Goal: Information Seeking & Learning: Learn about a topic

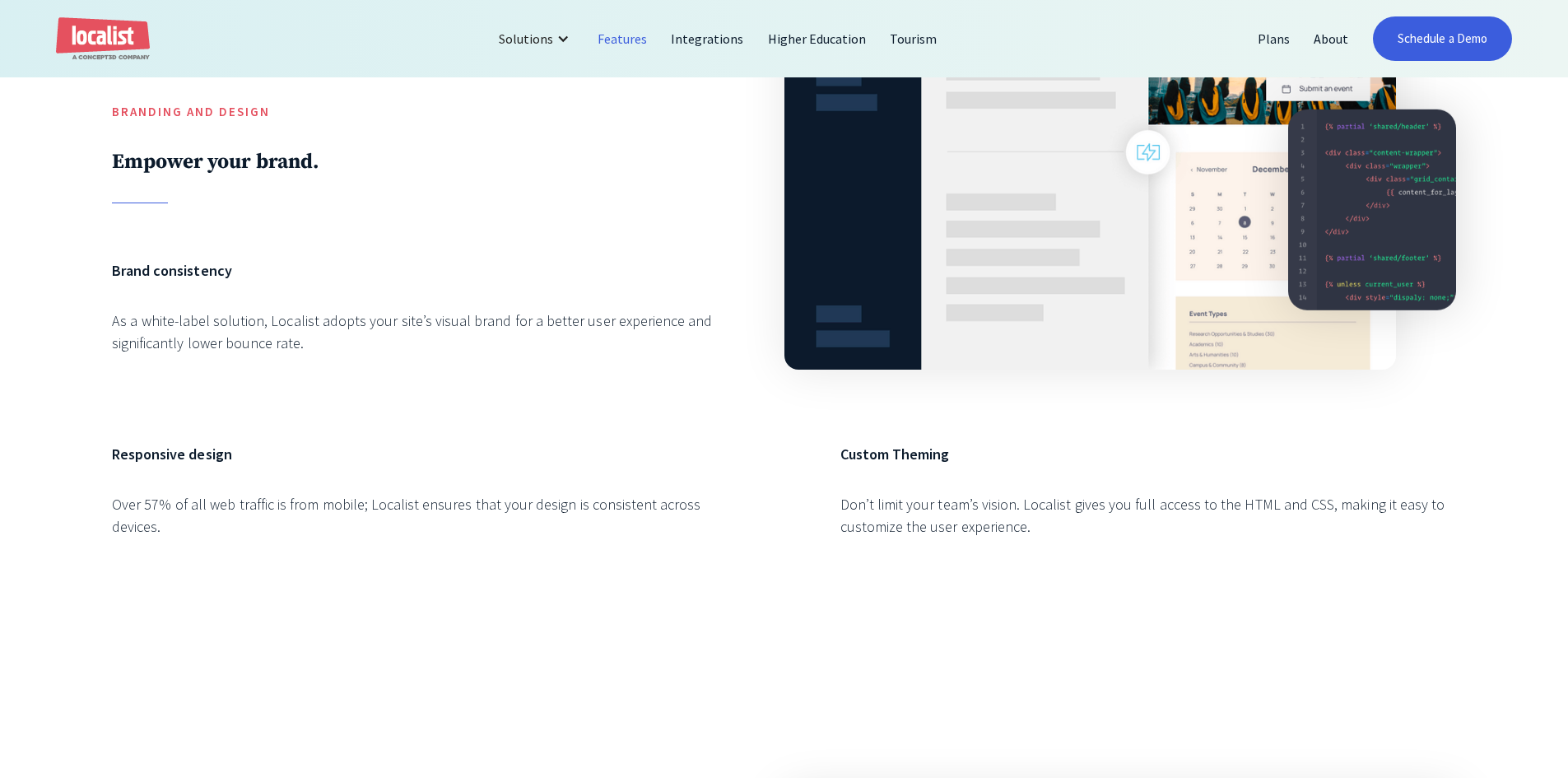
scroll to position [906, 0]
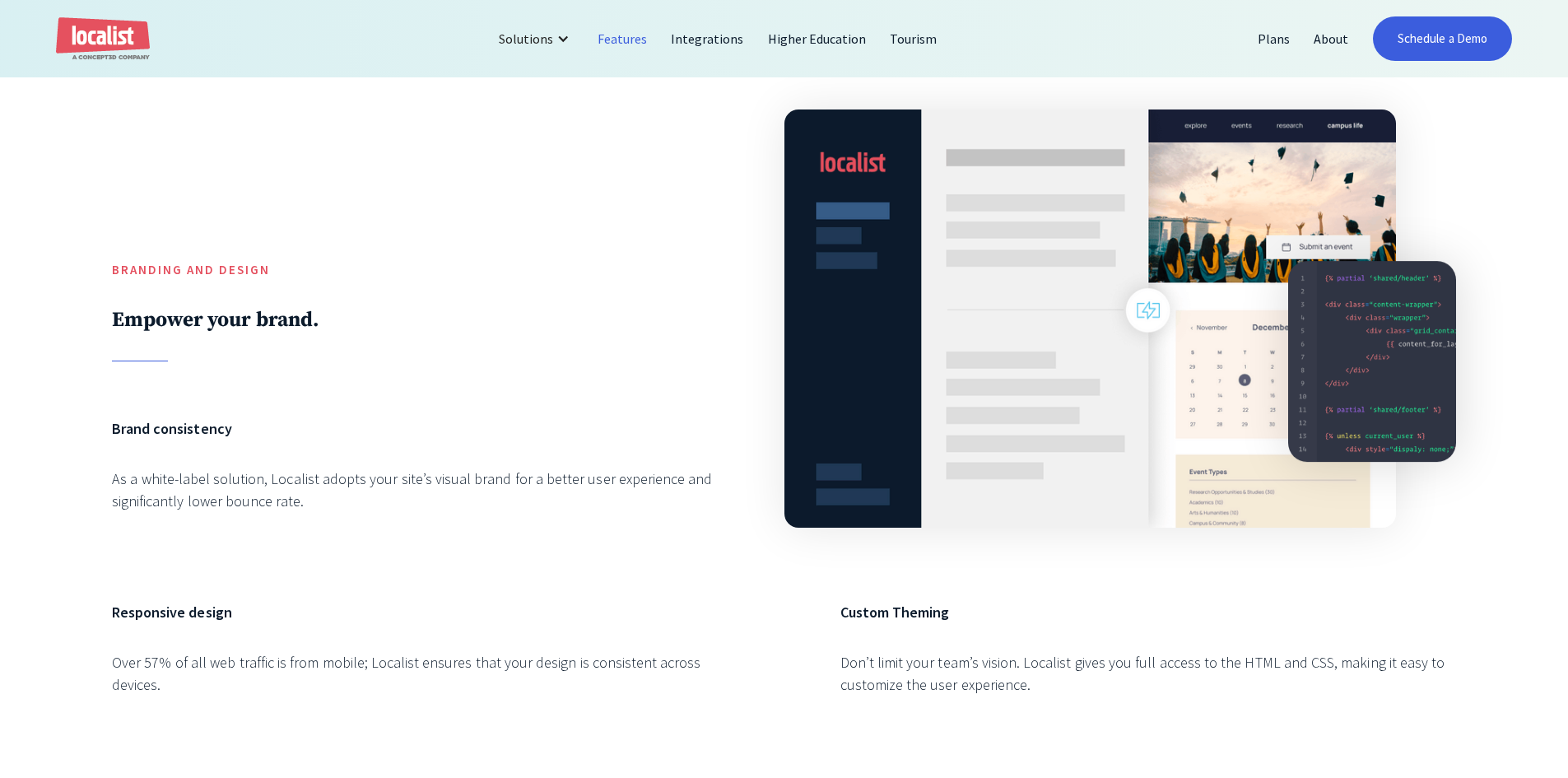
click at [630, 247] on div at bounding box center [419, 176] width 616 height 168
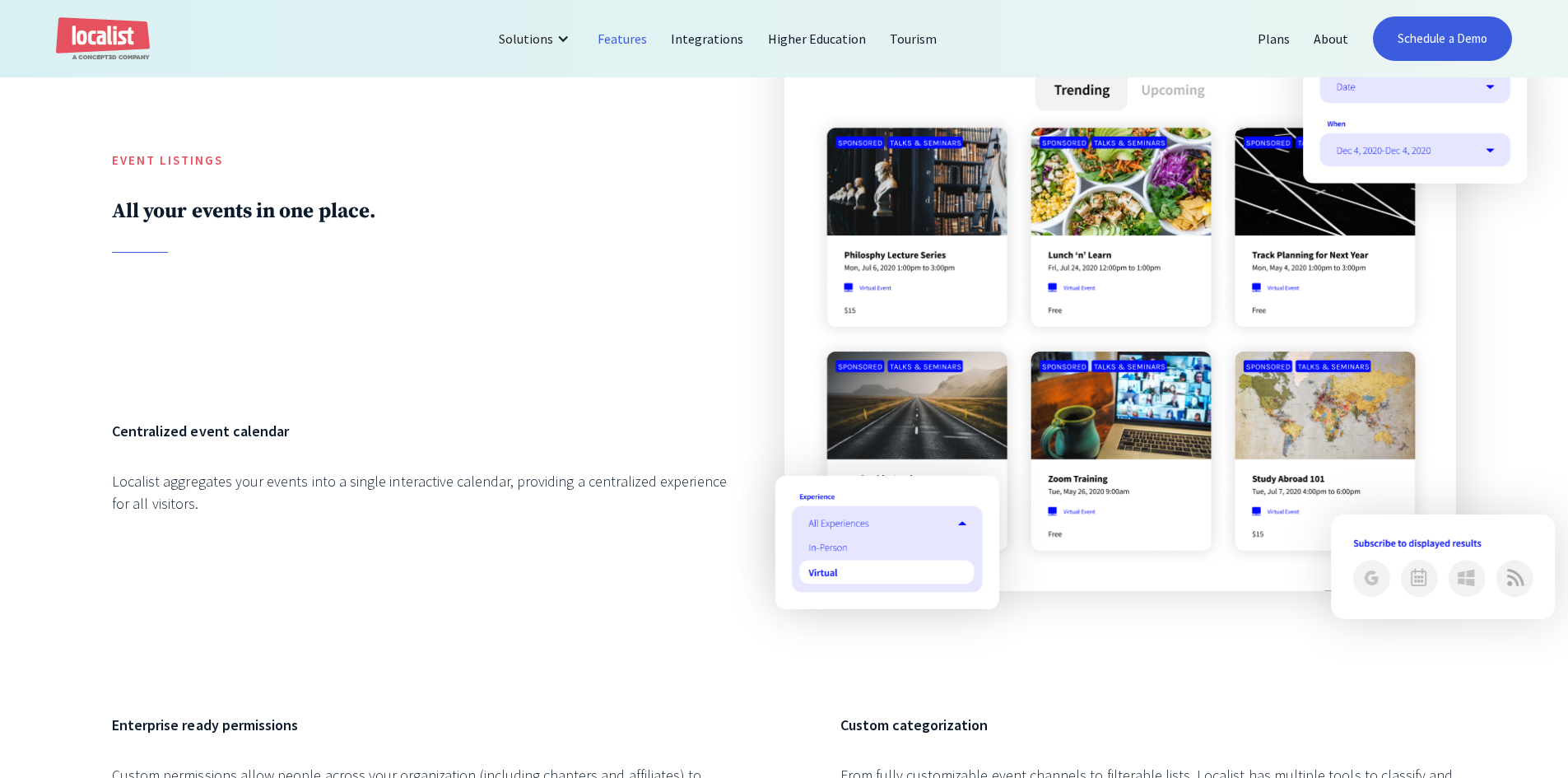
scroll to position [2208, 0]
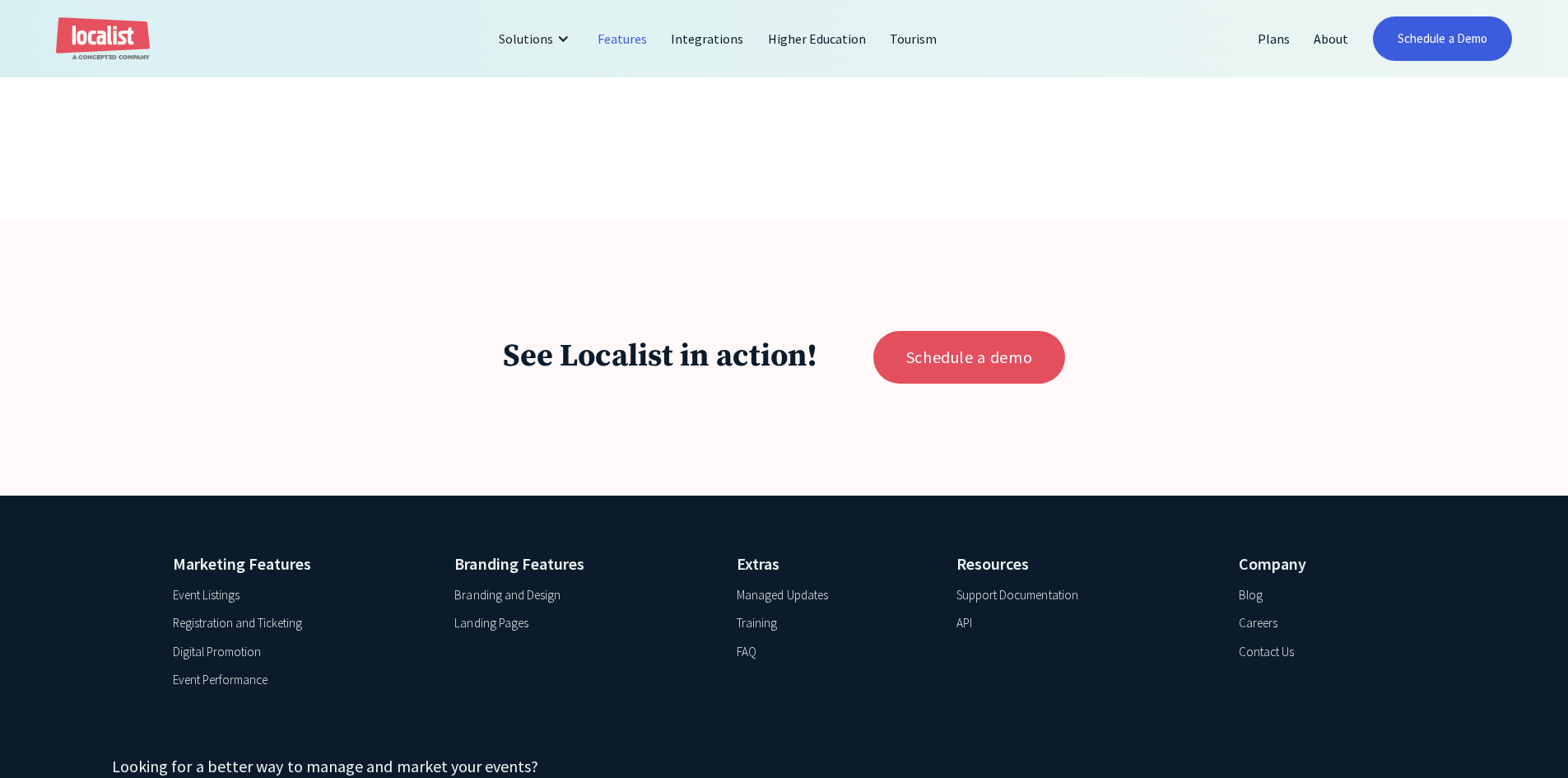
scroll to position [7349, 0]
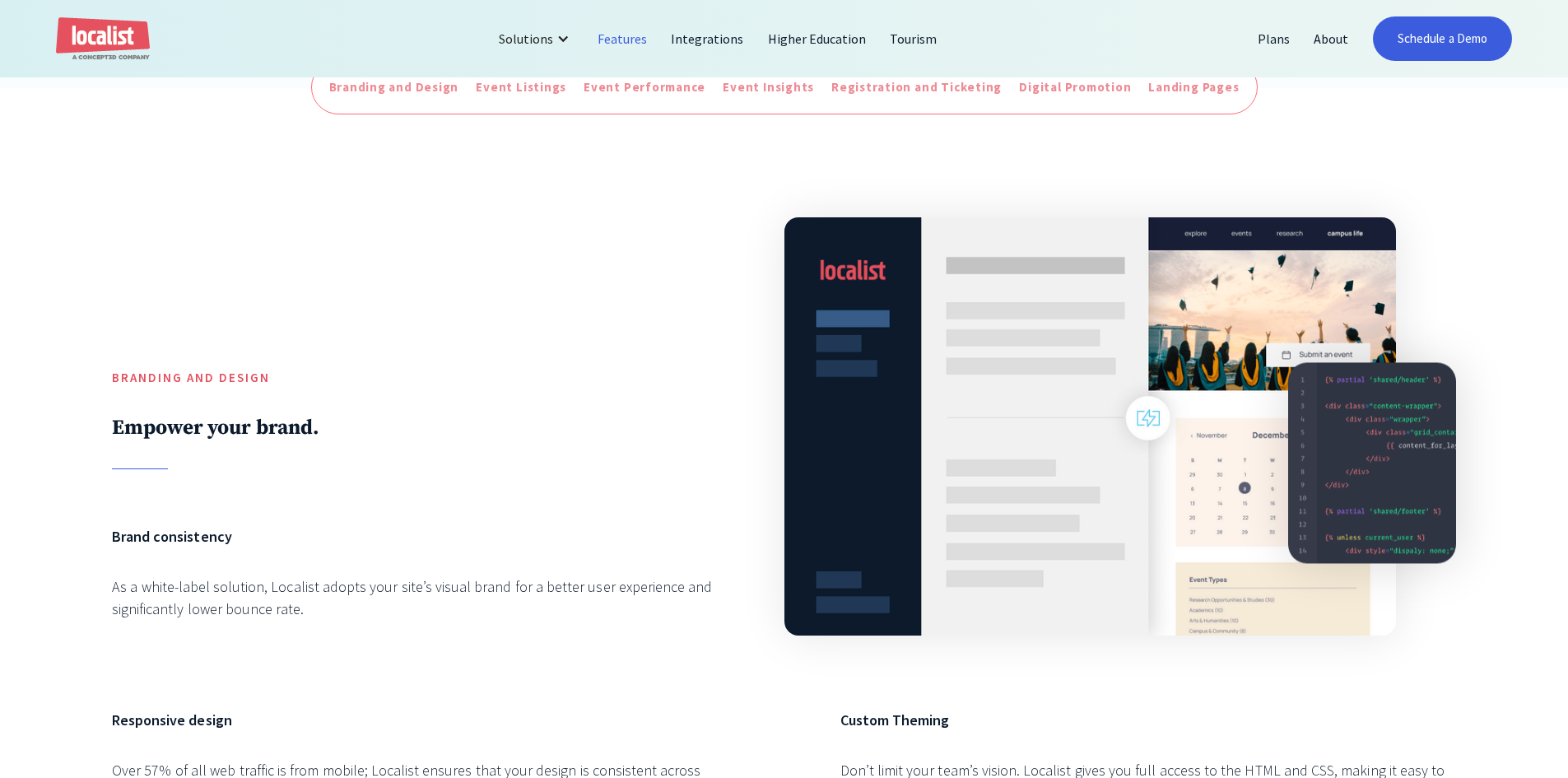
scroll to position [751, 0]
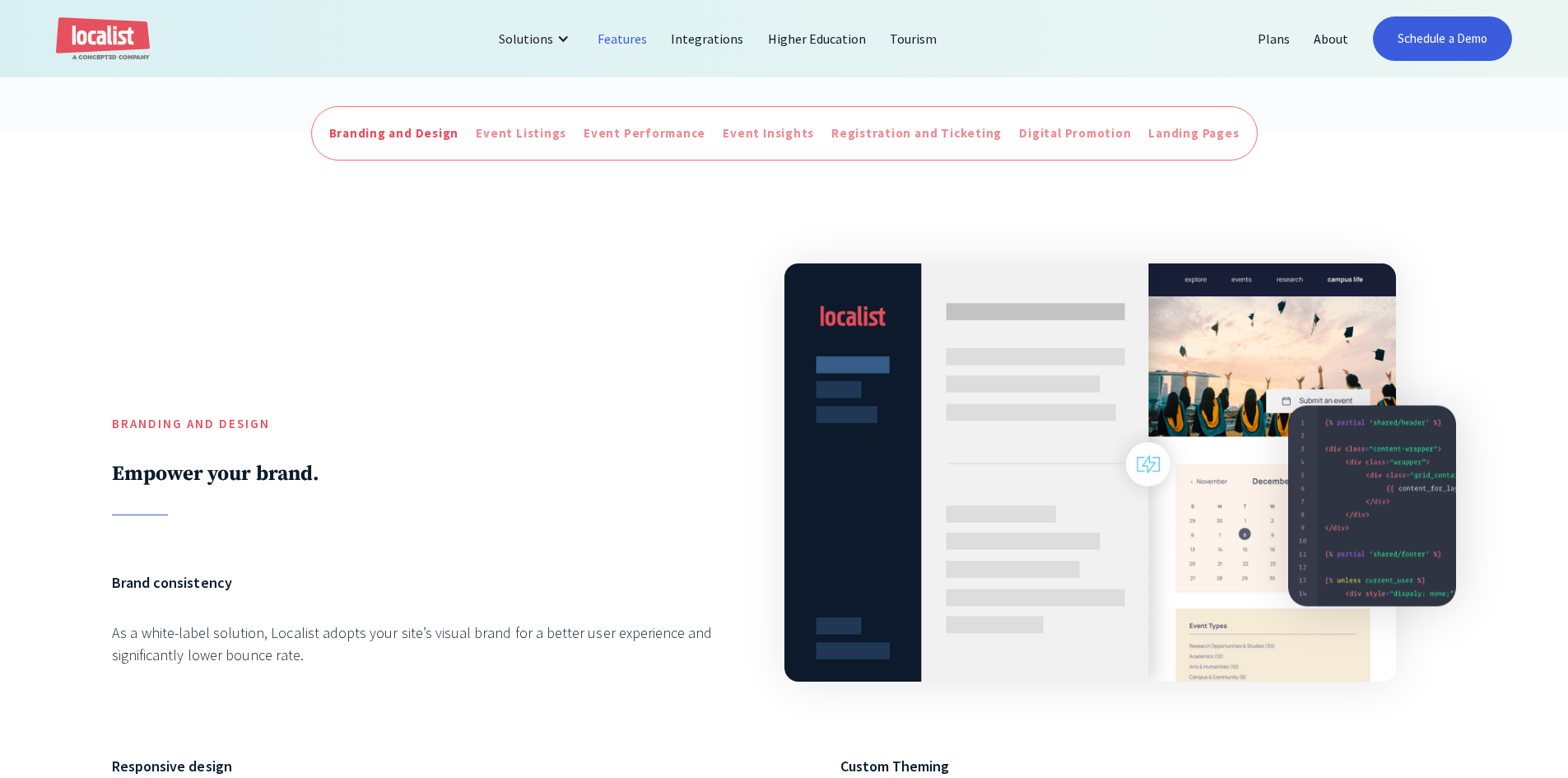
click at [405, 129] on div "Branding and Design" at bounding box center [394, 133] width 130 height 19
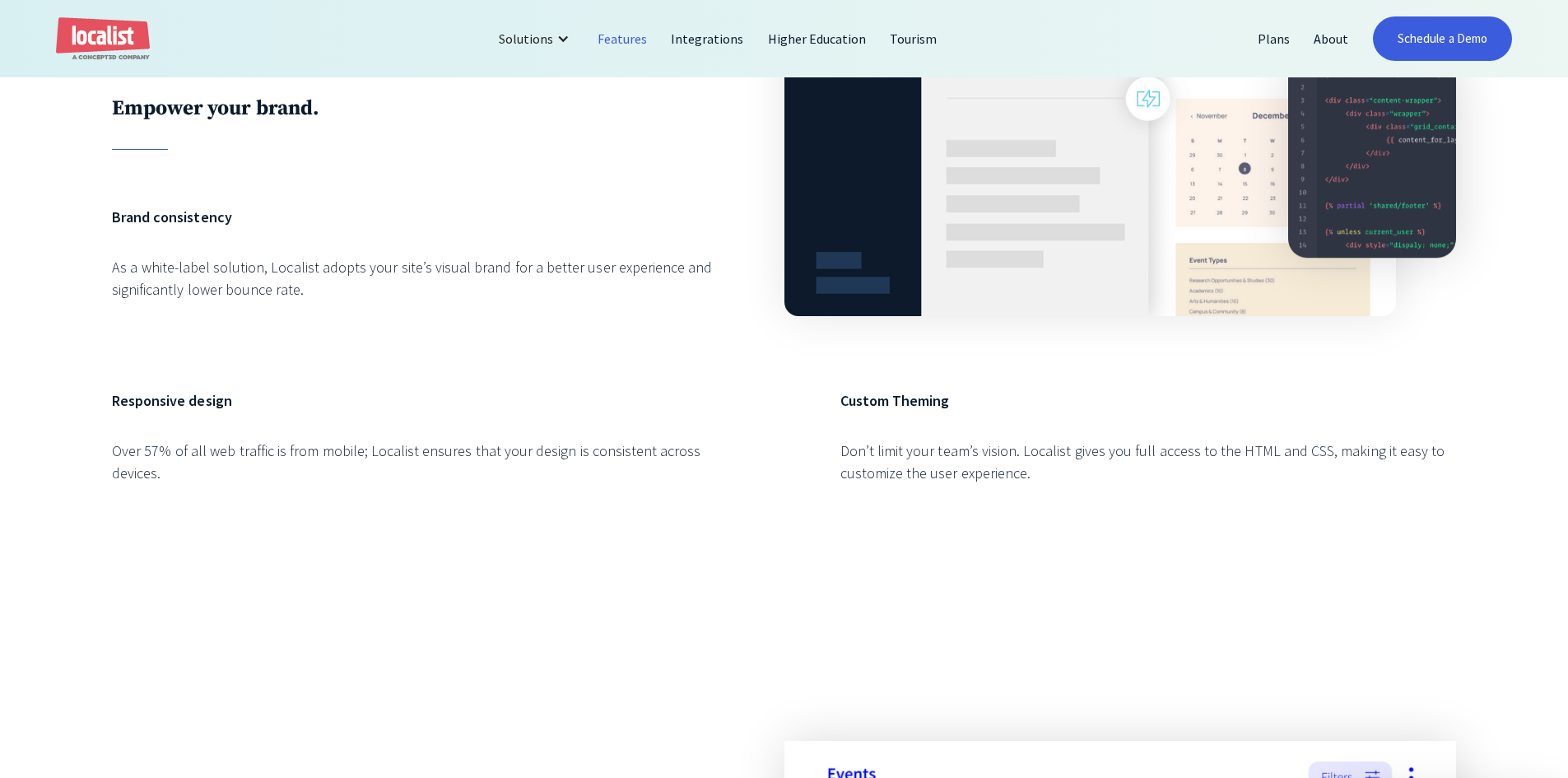
scroll to position [1137, 0]
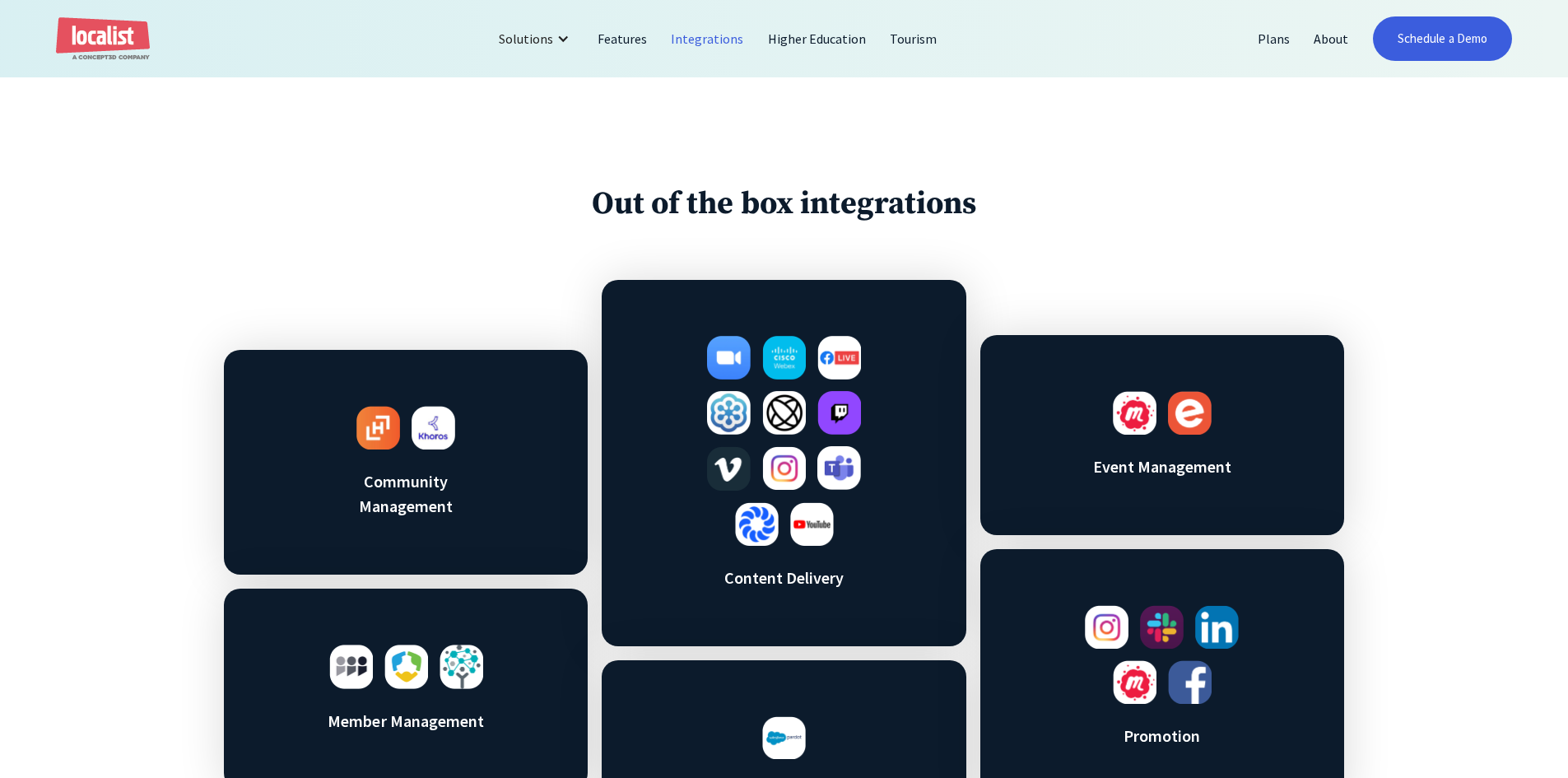
scroll to position [823, 0]
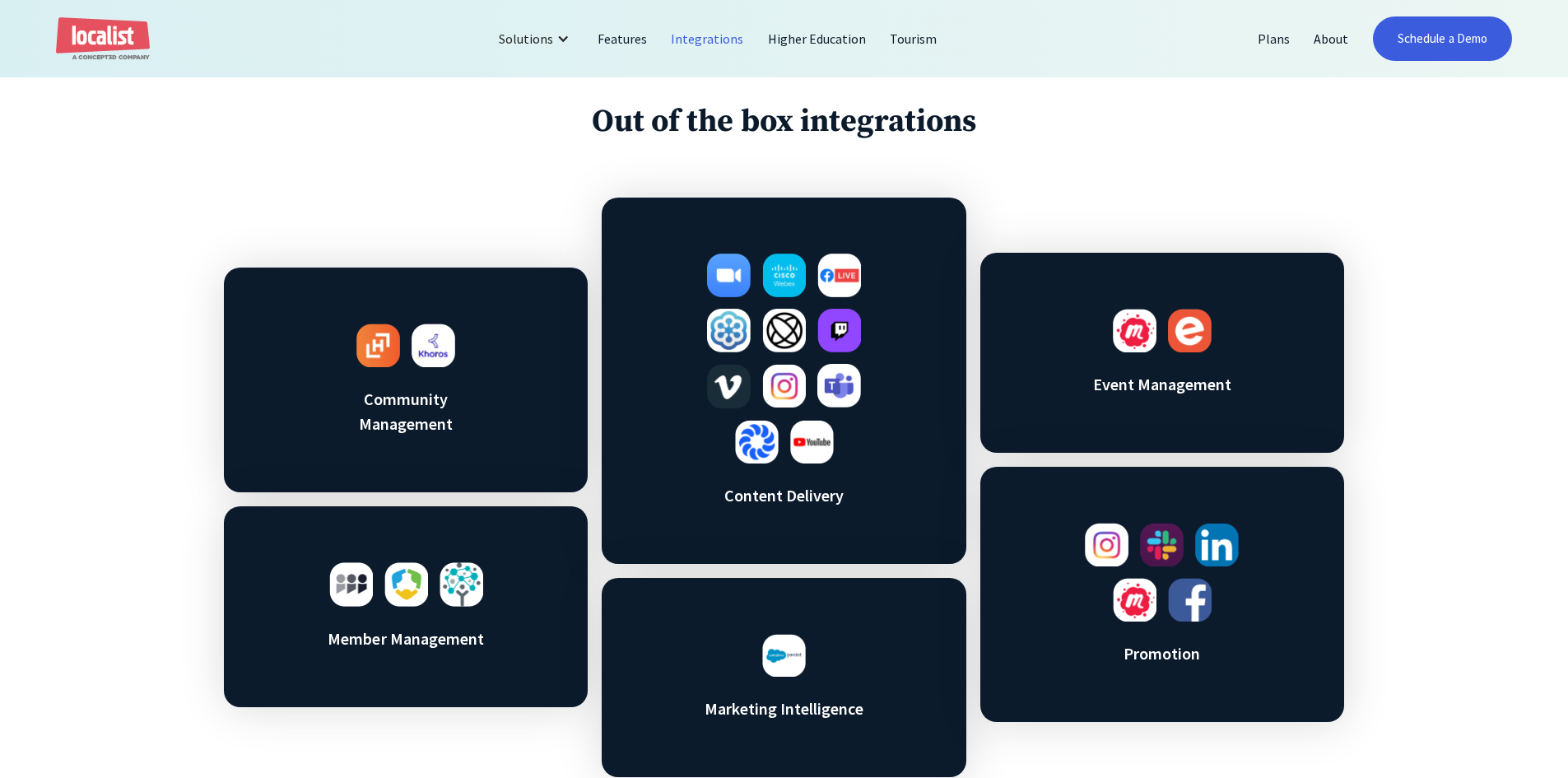
click at [829, 399] on img at bounding box center [839, 386] width 44 height 44
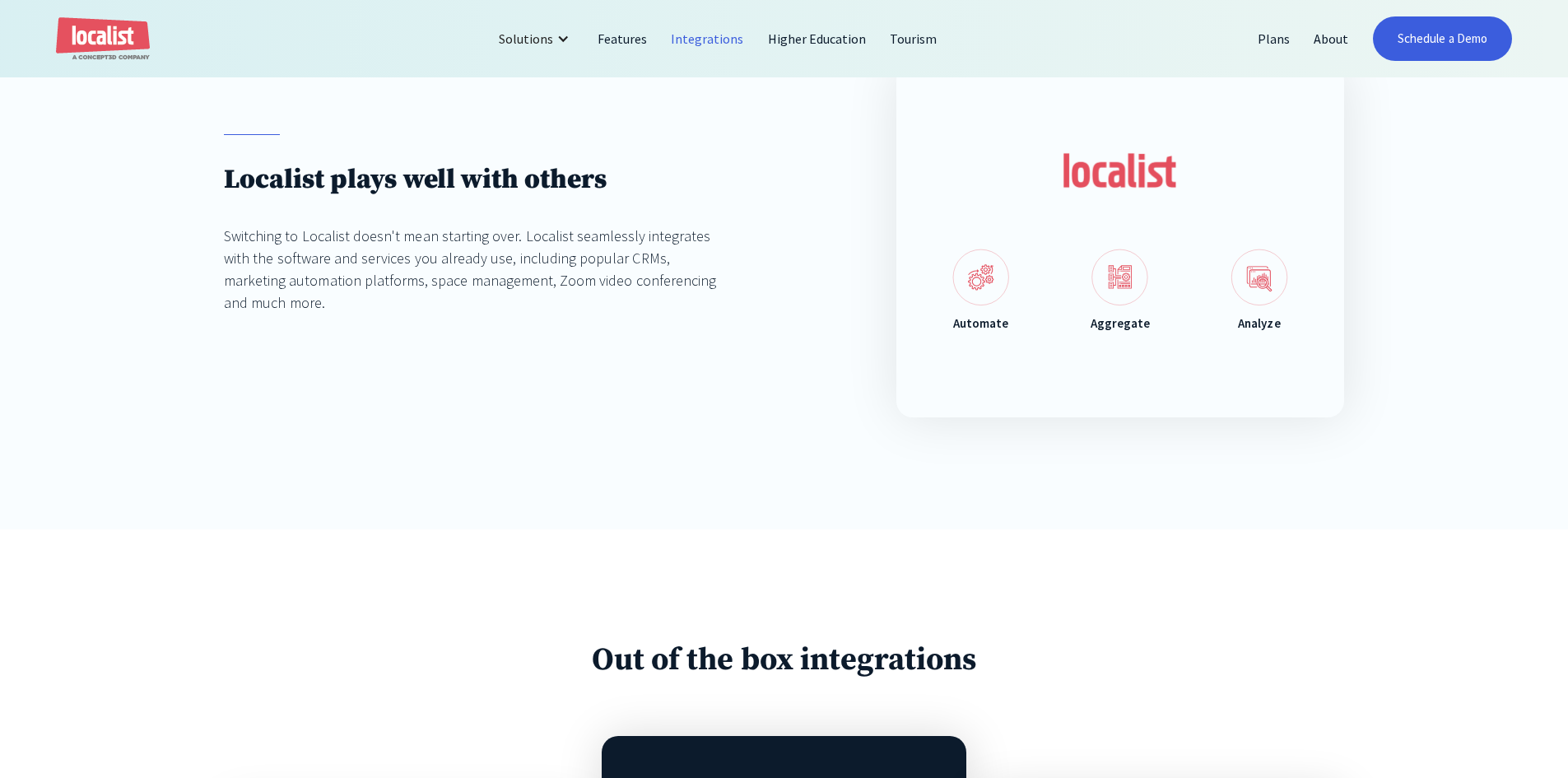
scroll to position [0, 0]
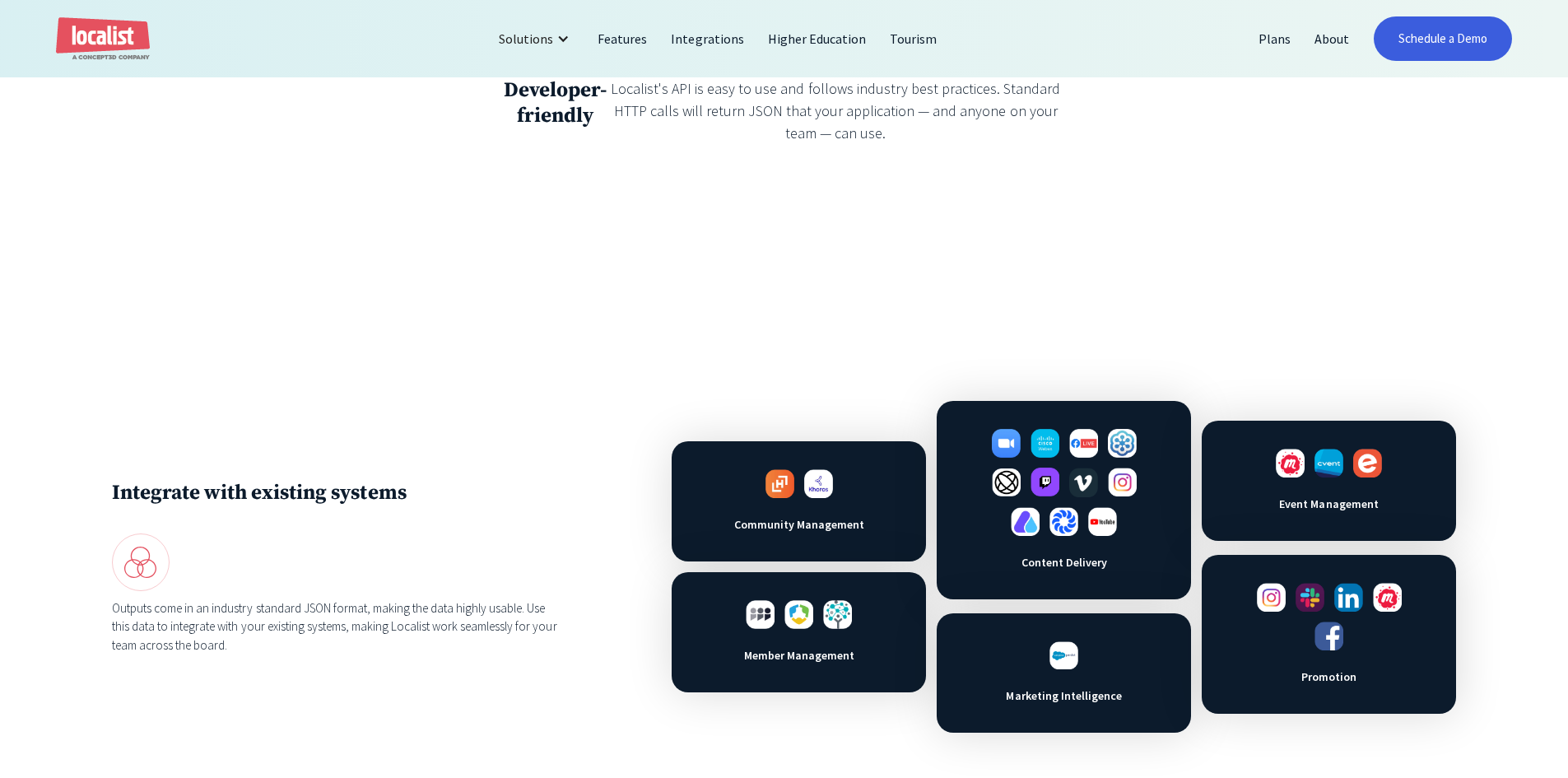
scroll to position [823, 0]
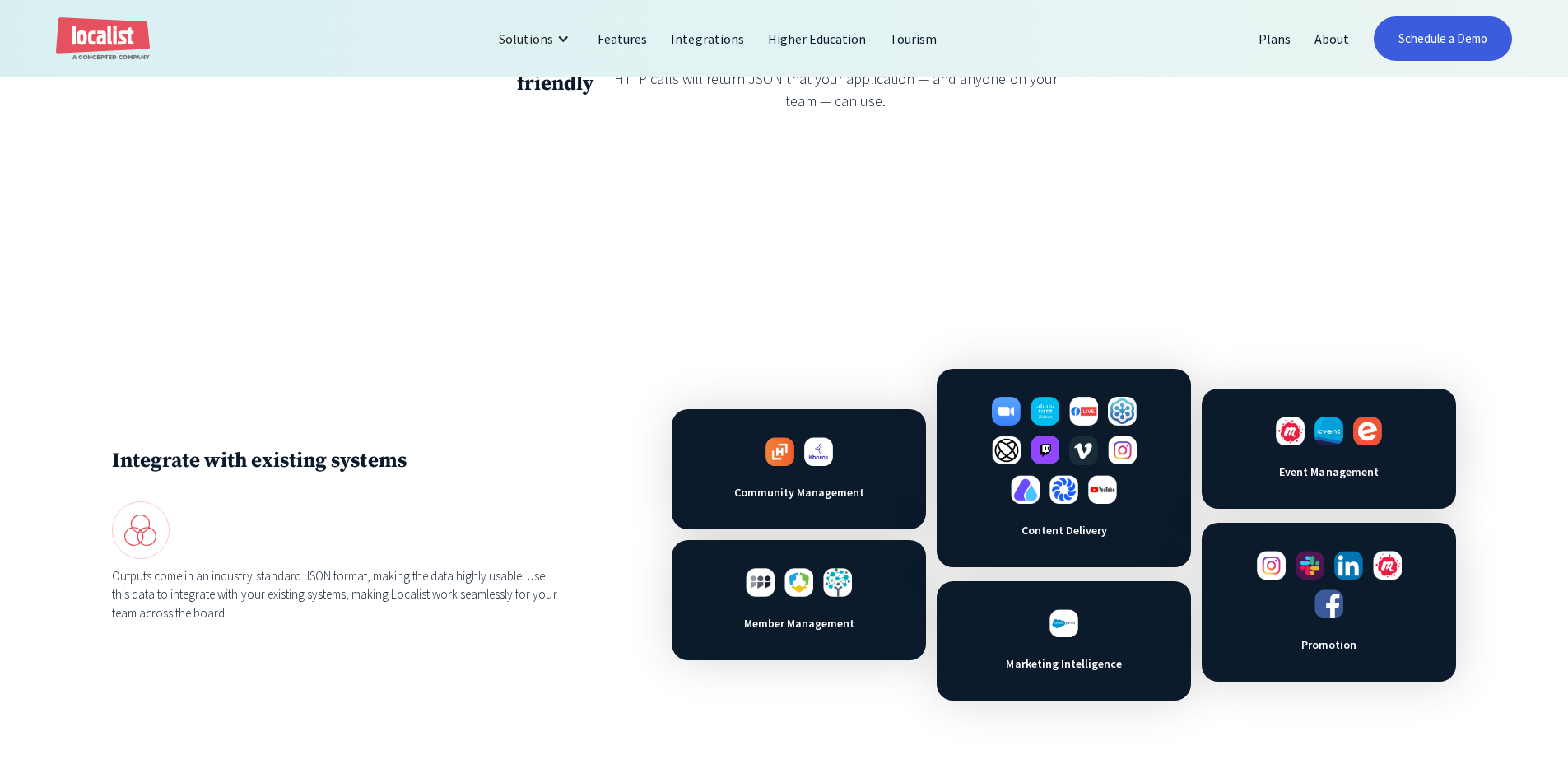
click at [279, 273] on div "Integrate with existing systems Outputs come in an industry standard JSON forma…" at bounding box center [784, 534] width 1568 height 556
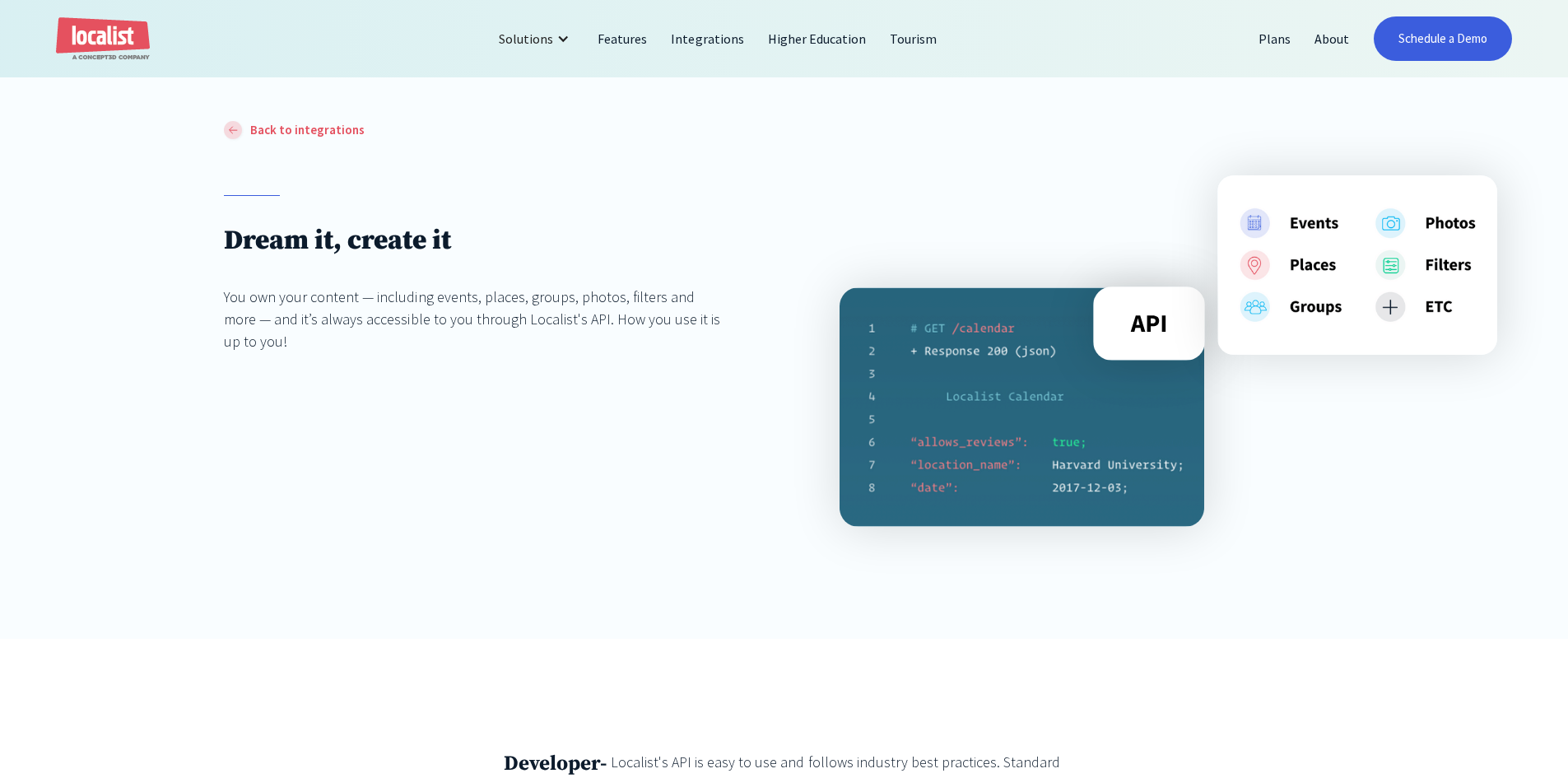
scroll to position [0, 0]
